Goal: Complete application form

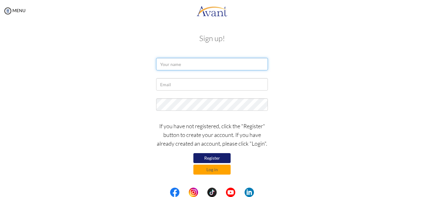
click at [197, 63] on input "text" at bounding box center [212, 64] width 112 height 12
click at [214, 157] on button "Register" at bounding box center [212, 158] width 37 height 10
click at [174, 64] on input "text" at bounding box center [212, 64] width 112 height 12
type input "[PERSON_NAME]"
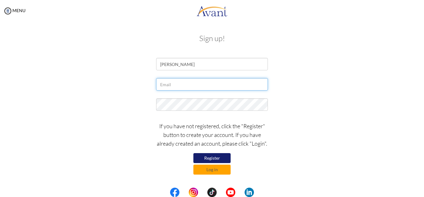
click at [180, 87] on input "text" at bounding box center [212, 84] width 112 height 12
type input "[EMAIL_ADDRESS][DOMAIN_NAME]"
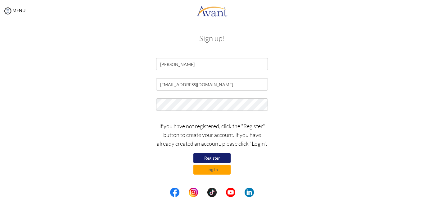
click at [214, 157] on button "Register" at bounding box center [212, 158] width 37 height 10
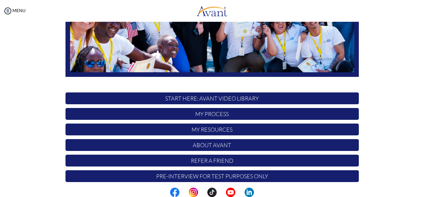
scroll to position [148, 0]
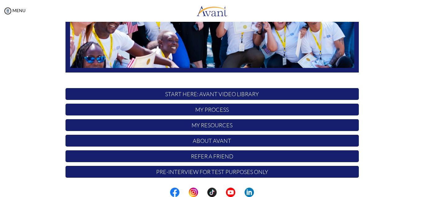
click at [259, 95] on p "START HERE: Avant Video Library" at bounding box center [213, 94] width 294 height 12
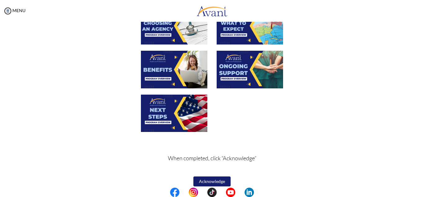
scroll to position [230, 0]
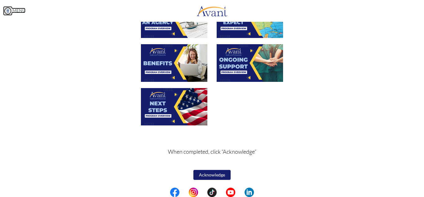
click at [8, 9] on img at bounding box center [7, 10] width 9 height 9
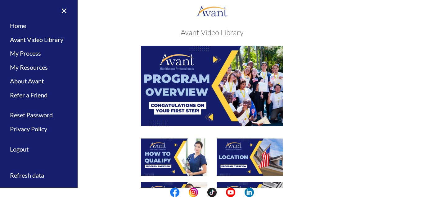
scroll to position [0, 0]
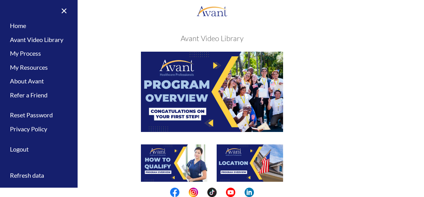
click at [216, 80] on img at bounding box center [212, 92] width 142 height 80
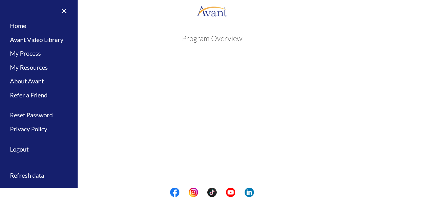
scroll to position [109, 0]
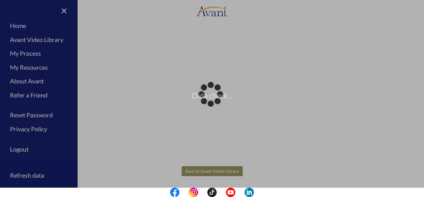
click at [217, 172] on body "Data check... Maintenance break. Please come back in 2 hours. MENU My Status Wh…" at bounding box center [212, 98] width 424 height 197
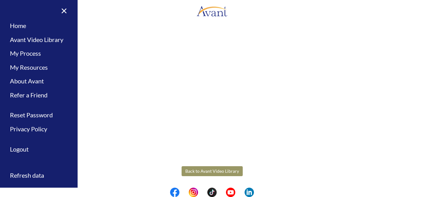
click at [217, 172] on button "Back to Avant Video Library" at bounding box center [212, 171] width 61 height 10
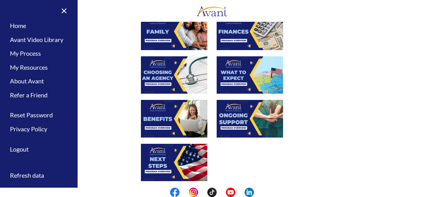
scroll to position [230, 0]
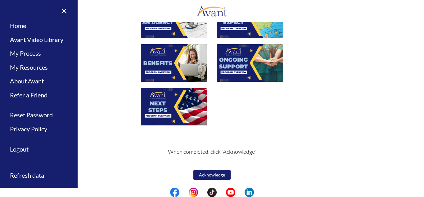
click at [201, 175] on button "Acknowledge" at bounding box center [212, 175] width 37 height 10
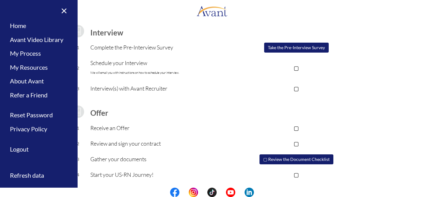
scroll to position [86, 0]
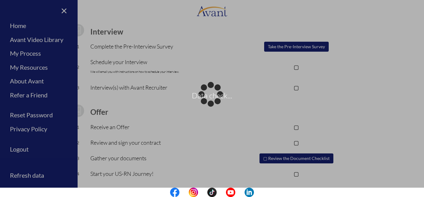
click at [217, 94] on div "Data check..." at bounding box center [212, 98] width 9 height 9
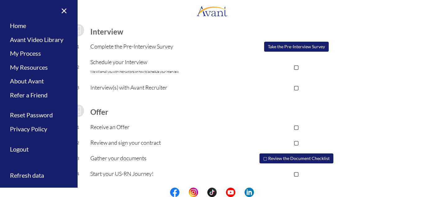
click at [296, 68] on p "▢" at bounding box center [296, 66] width 125 height 9
